Goal: Communication & Community: Answer question/provide support

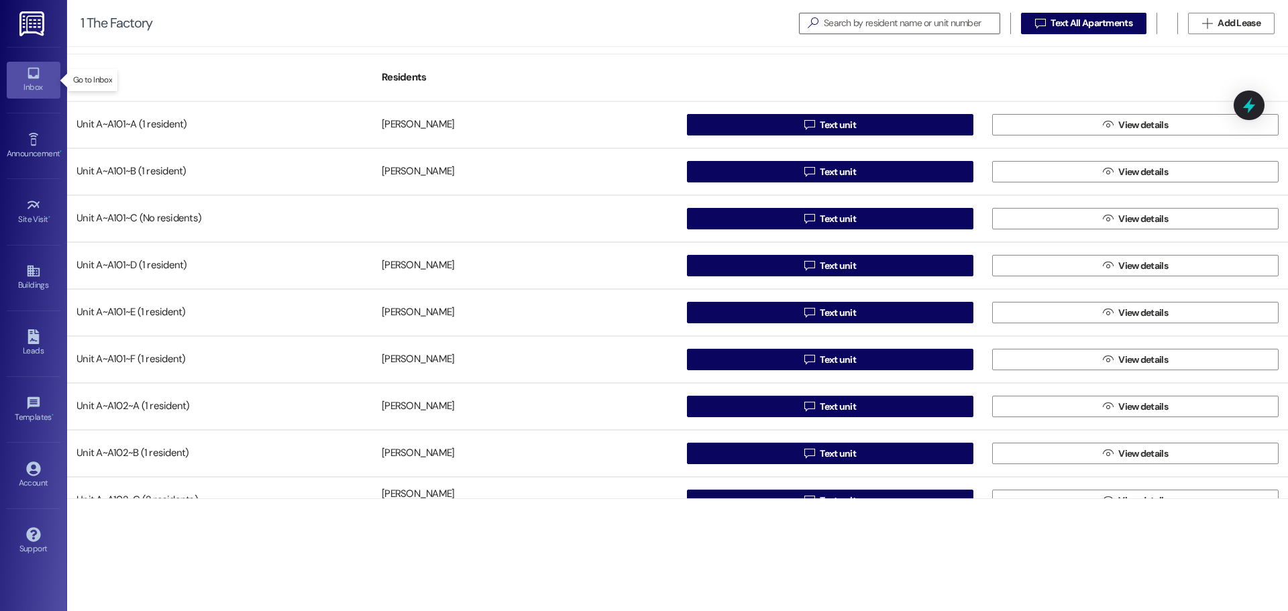
click at [24, 72] on link "Inbox" at bounding box center [34, 80] width 54 height 36
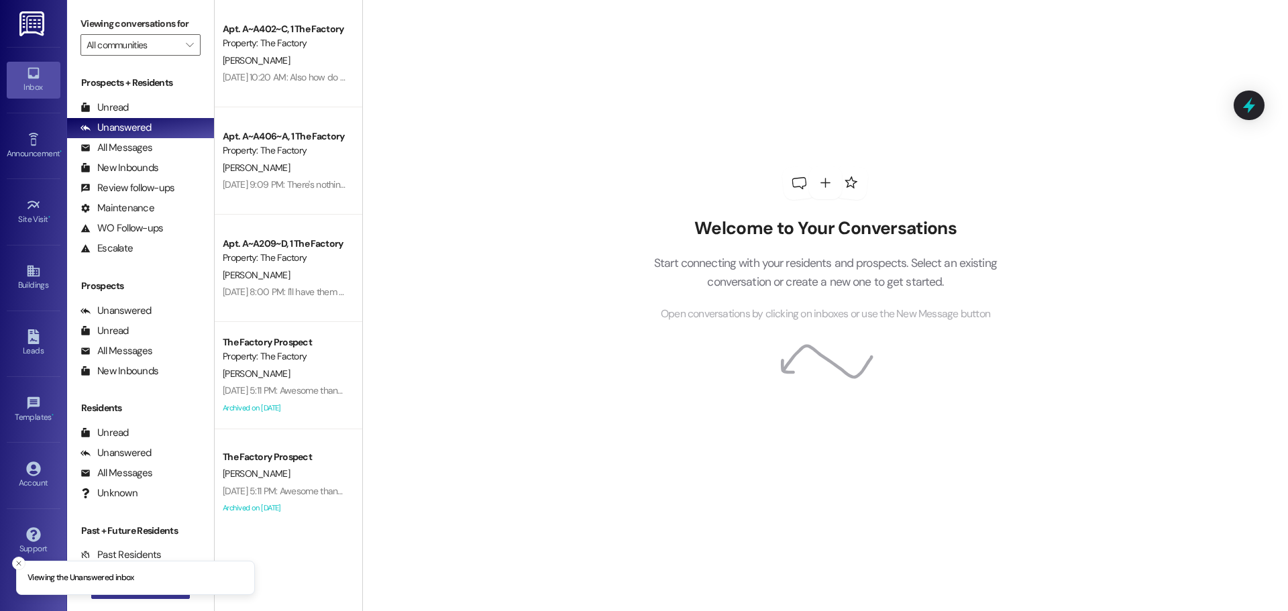
click at [117, 596] on button " New Message" at bounding box center [140, 588] width 99 height 21
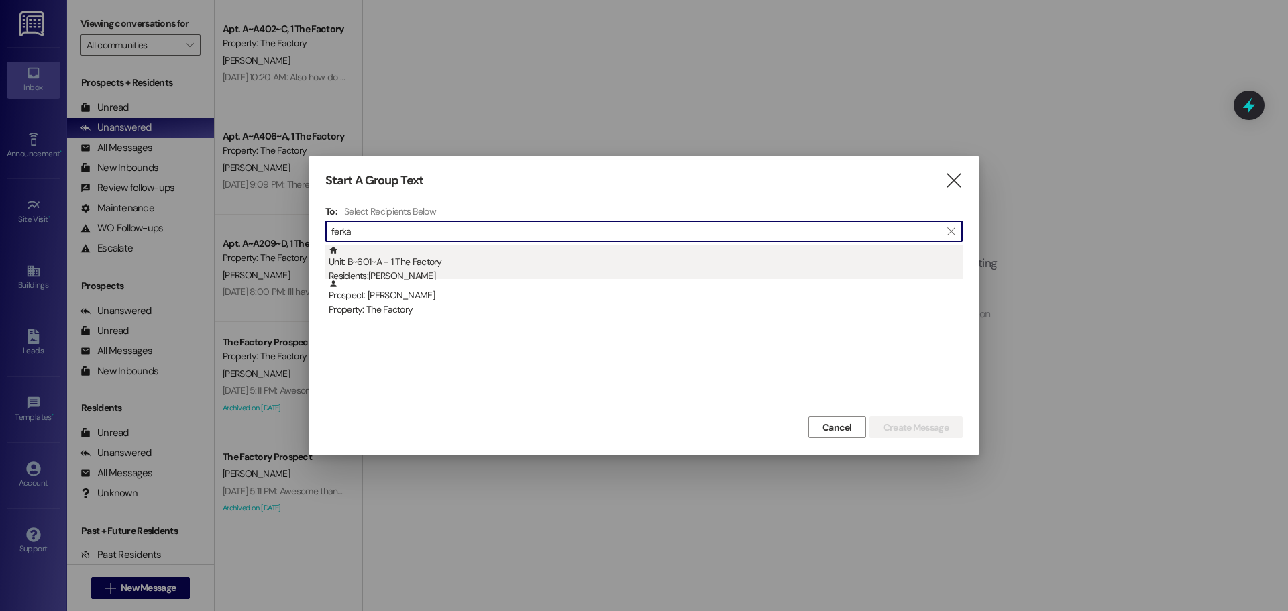
type input "ferka"
click at [492, 269] on div "Residents: Michael Ferka" at bounding box center [646, 276] width 634 height 14
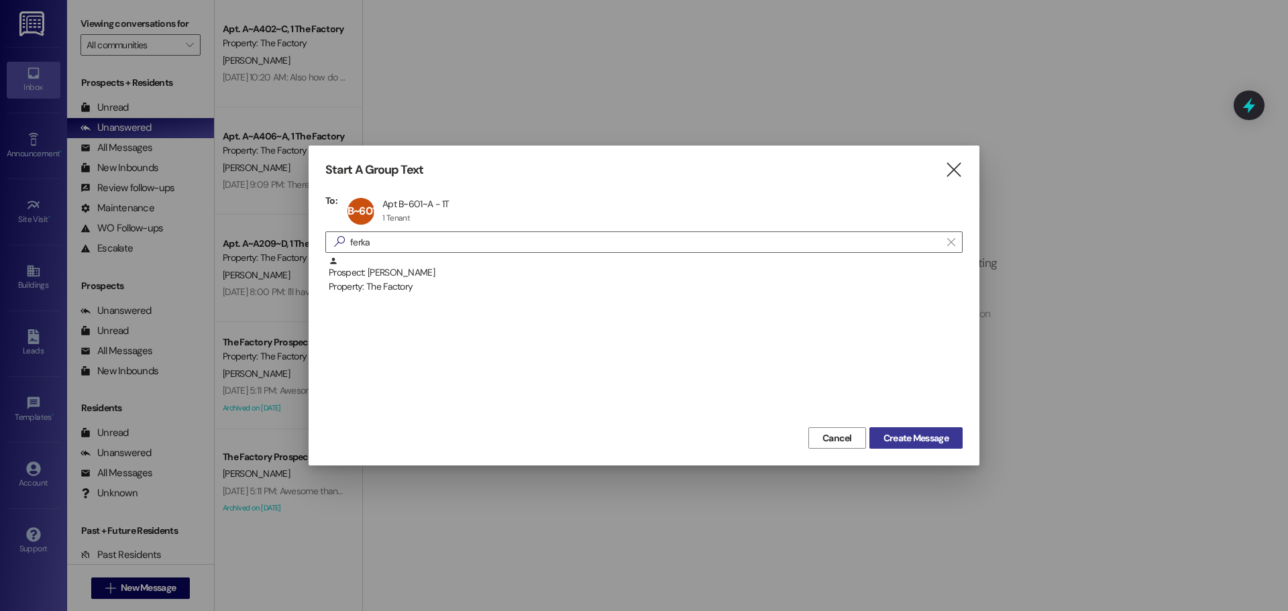
click at [894, 438] on span "Create Message" at bounding box center [915, 438] width 65 height 14
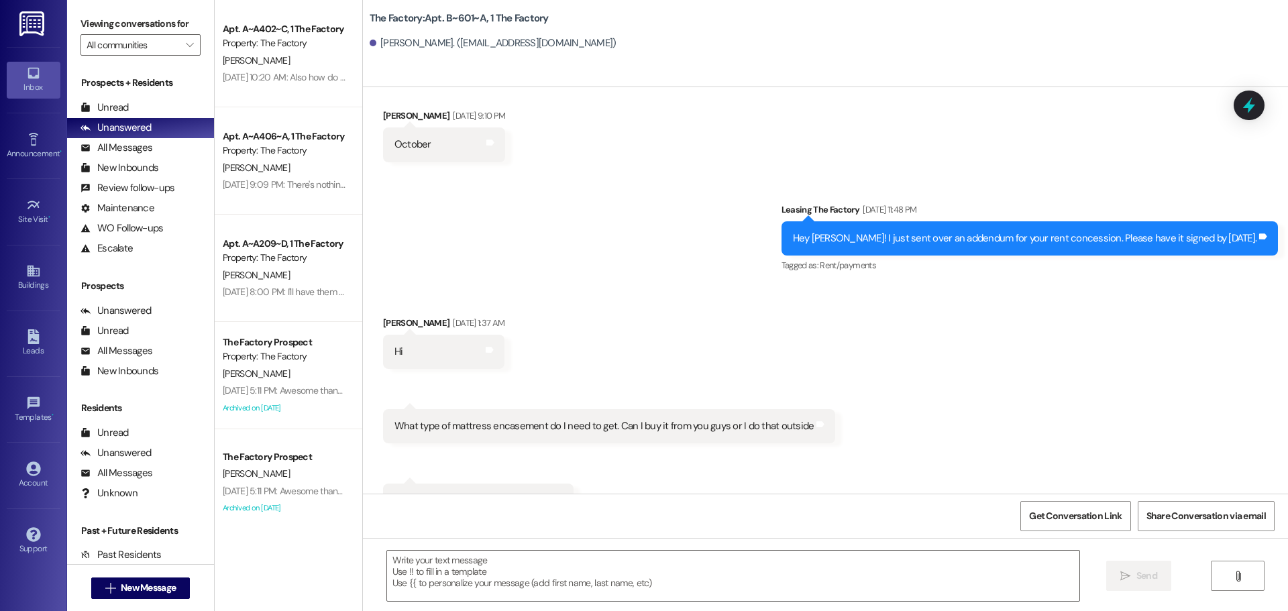
scroll to position [5402, 0]
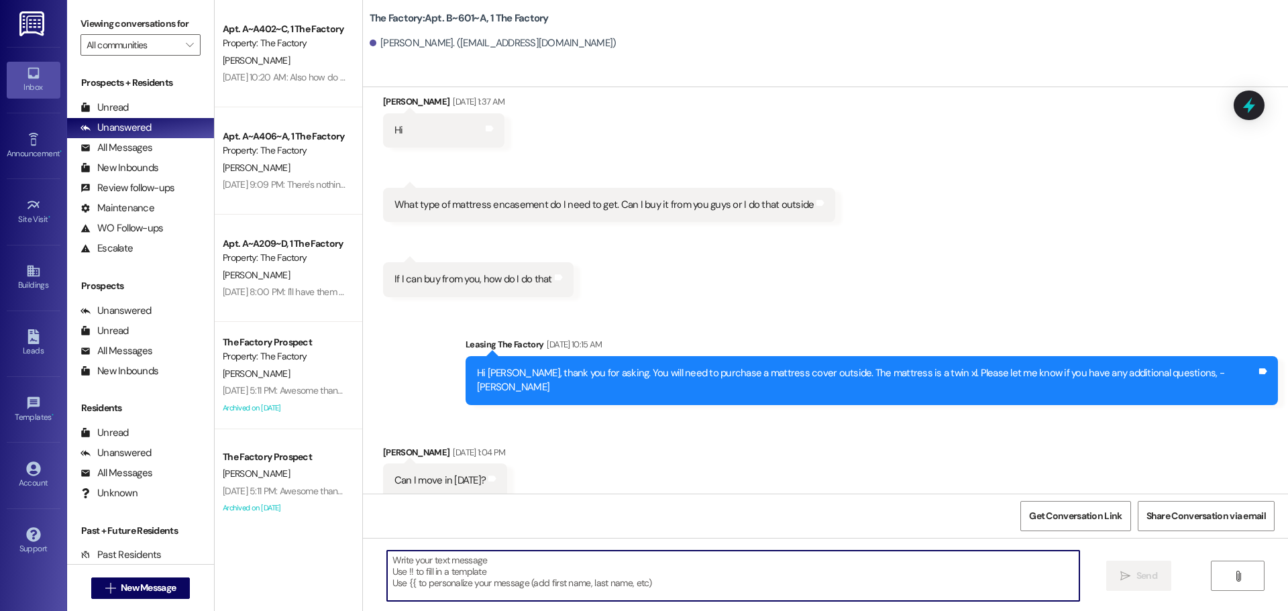
click at [486, 584] on textarea at bounding box center [733, 576] width 692 height 50
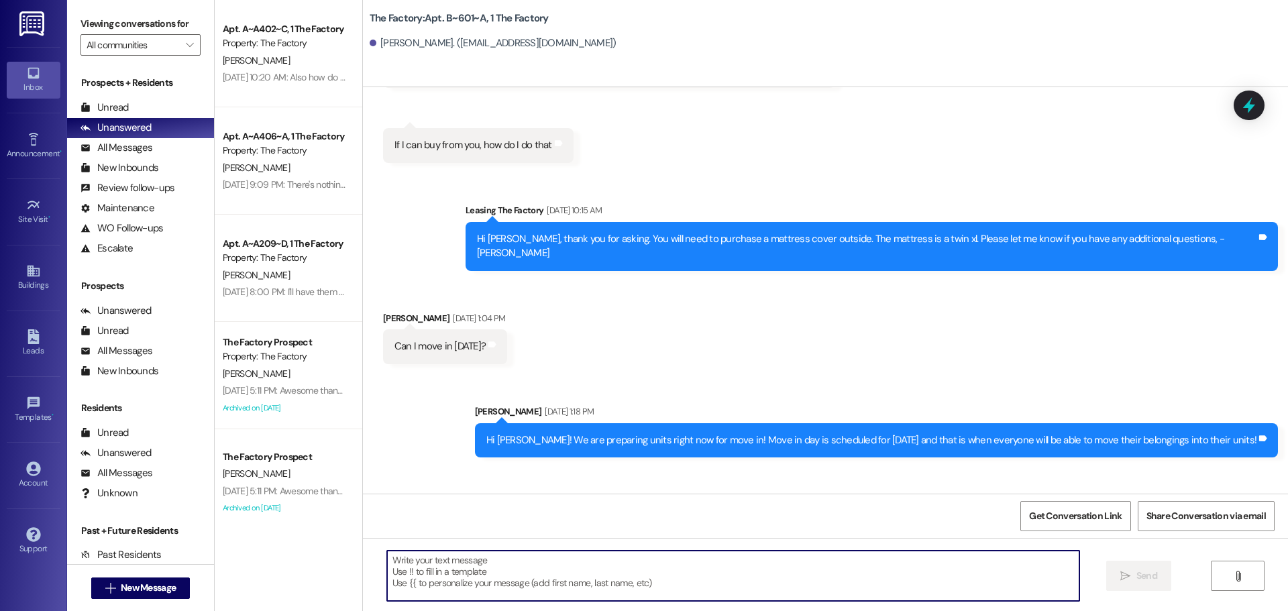
scroll to position [5576, 0]
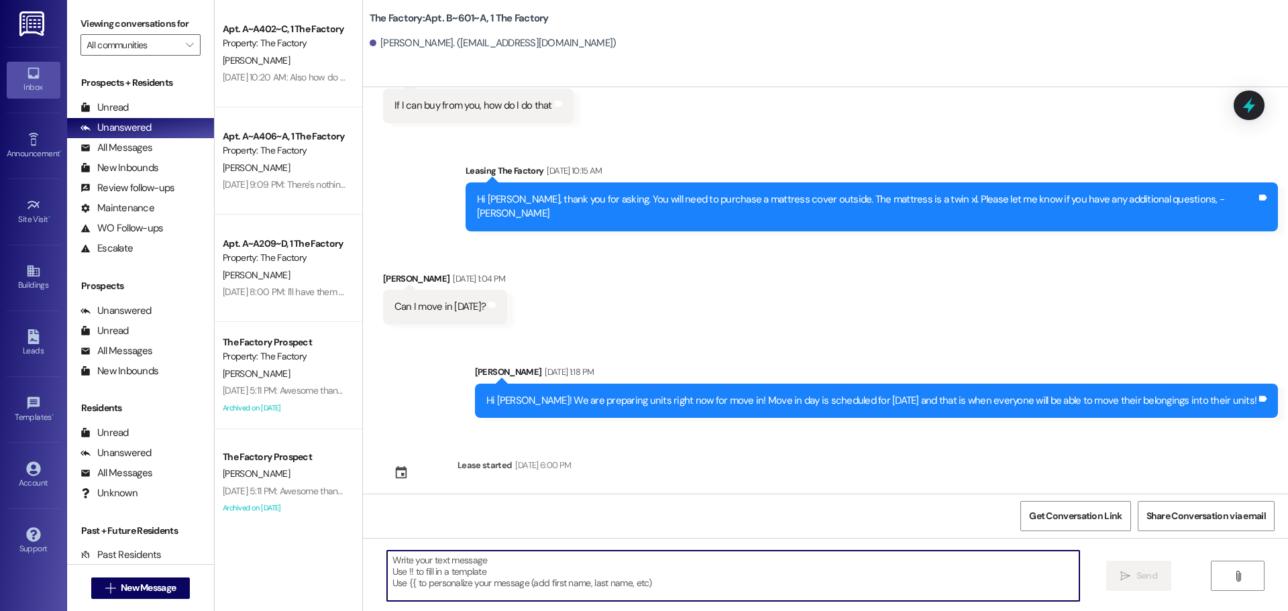
click at [496, 560] on textarea at bounding box center [733, 576] width 692 height 50
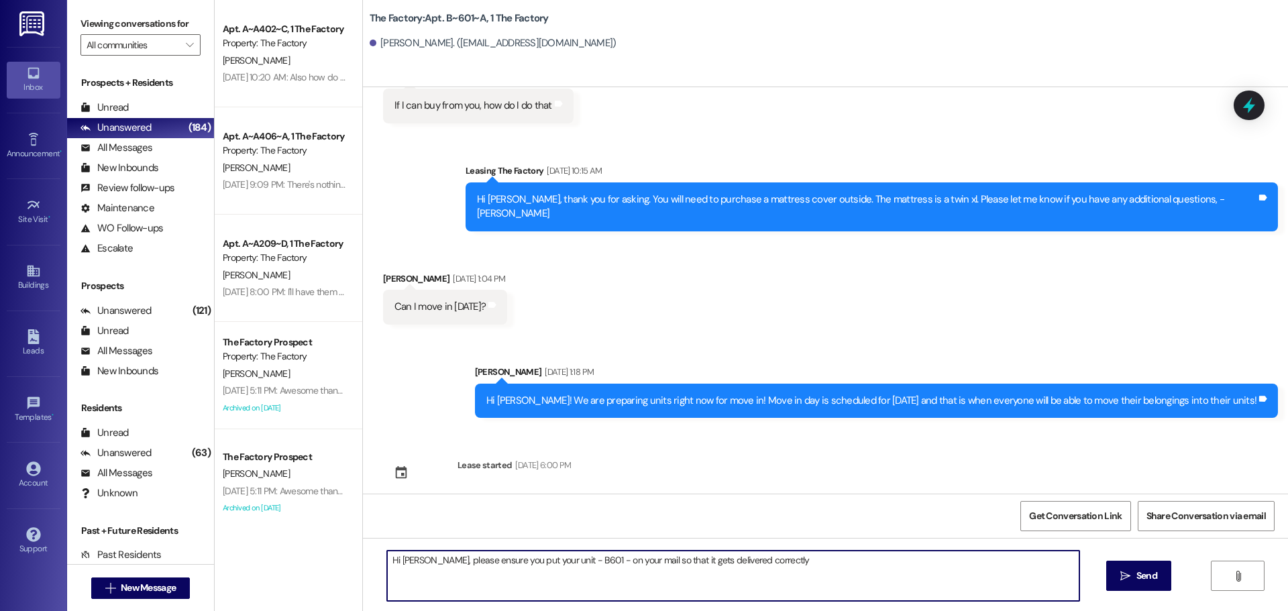
type textarea "Hi Michael, please ensure you put your unit - B601 - on your mail so that it ge…"
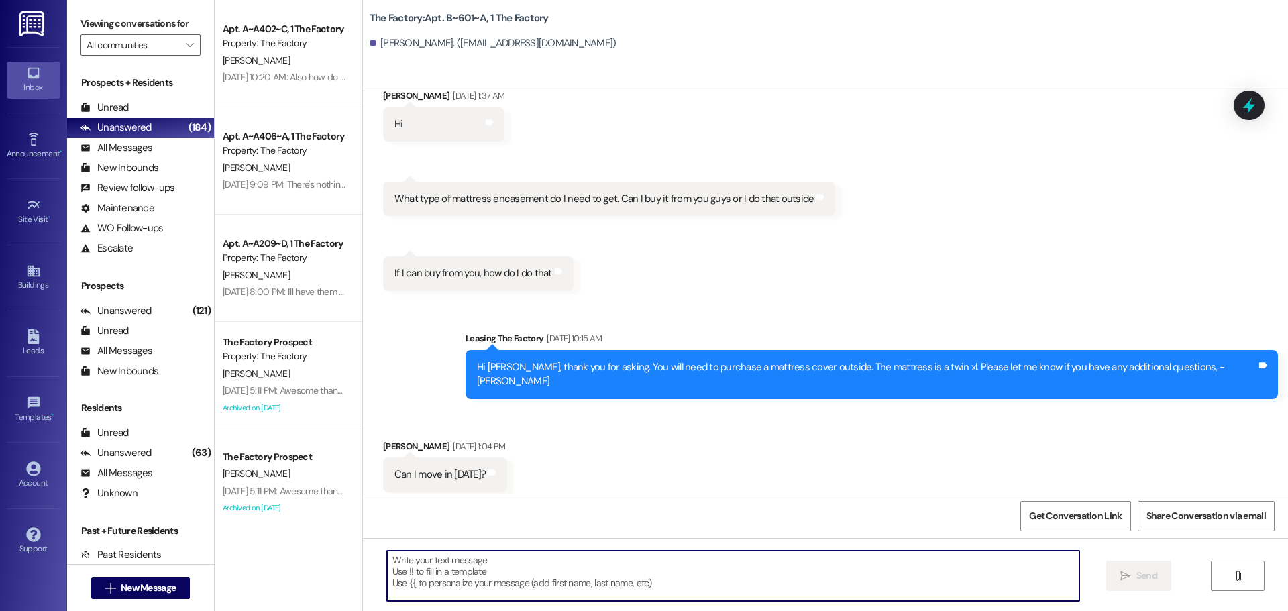
scroll to position [5402, 0]
